Goal: Transaction & Acquisition: Purchase product/service

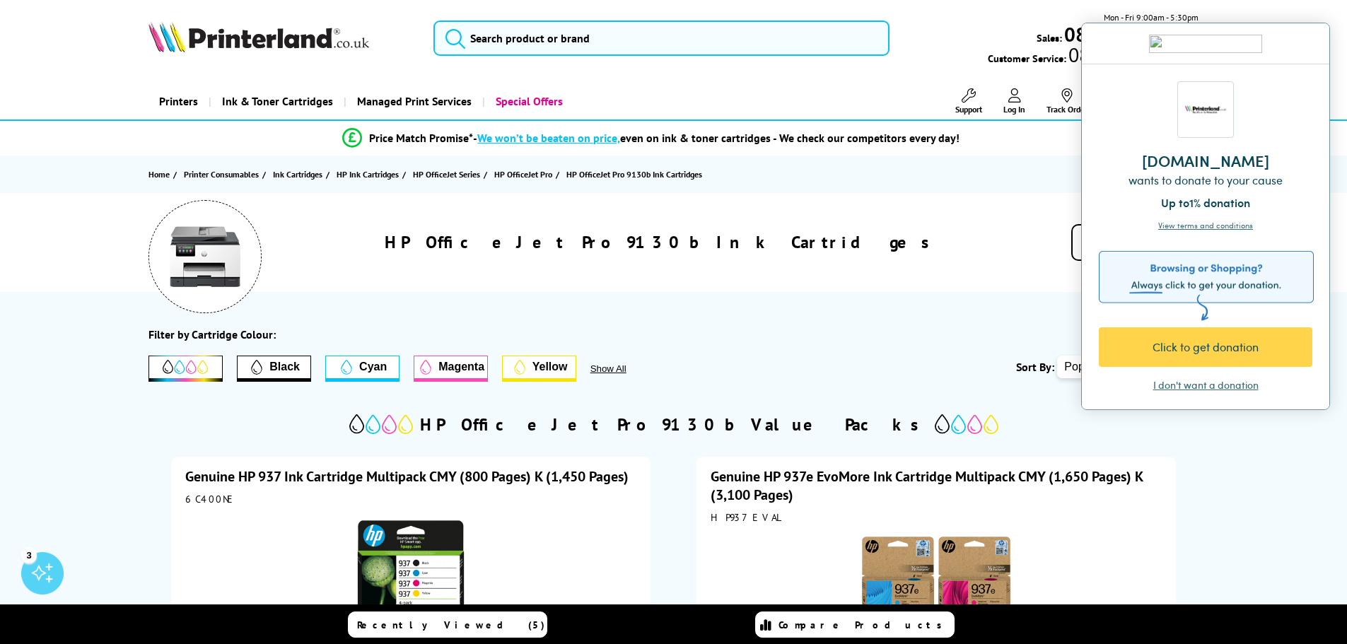
click at [1226, 390] on div "I don't want a donation" at bounding box center [1205, 385] width 105 height 14
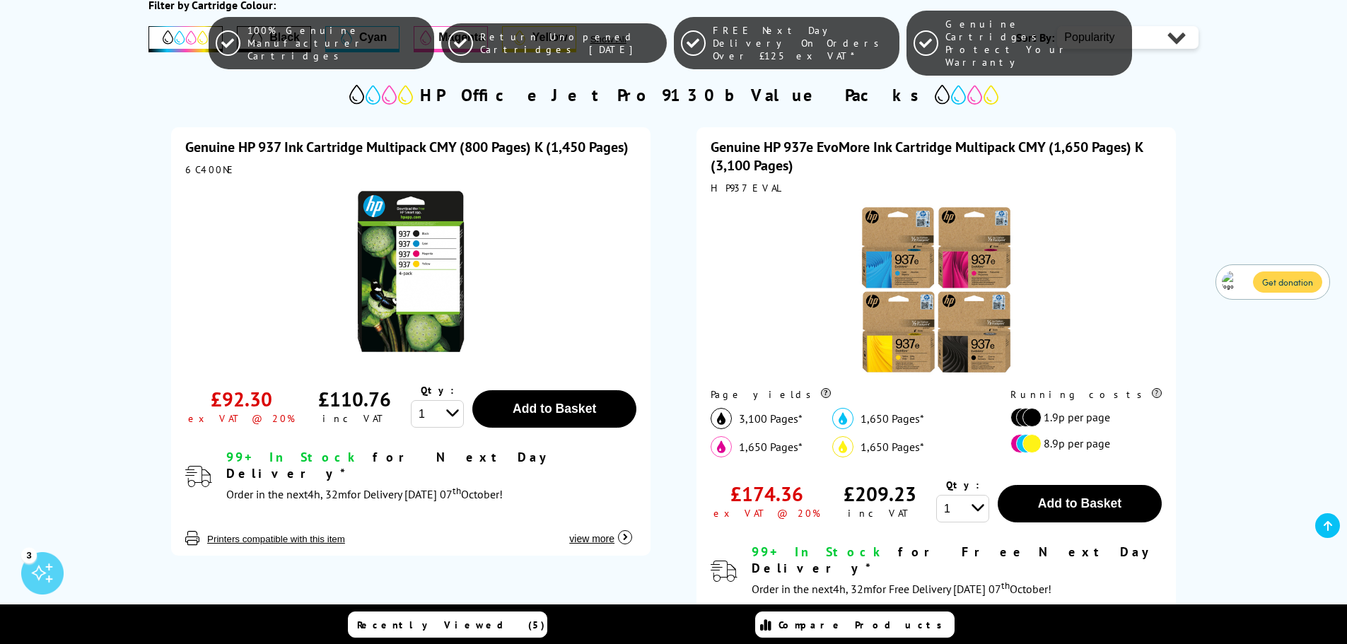
scroll to position [330, 0]
click at [455, 285] on img at bounding box center [410, 270] width 177 height 177
